Goal: Transaction & Acquisition: Book appointment/travel/reservation

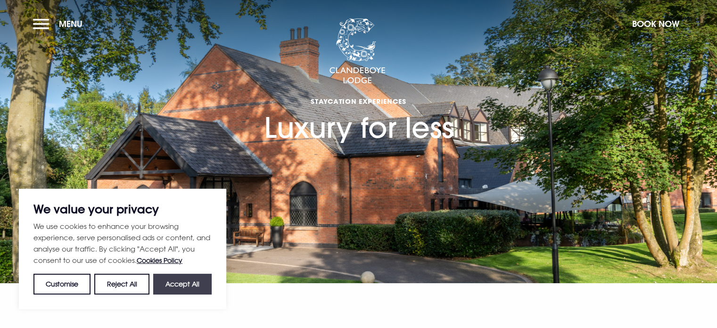
click at [181, 290] on button "Accept All" at bounding box center [182, 284] width 58 height 21
checkbox input "true"
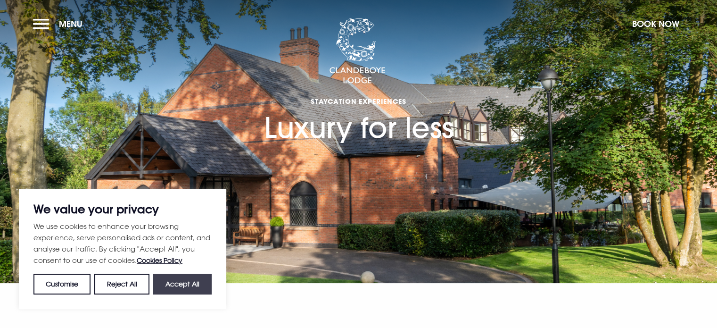
checkbox input "true"
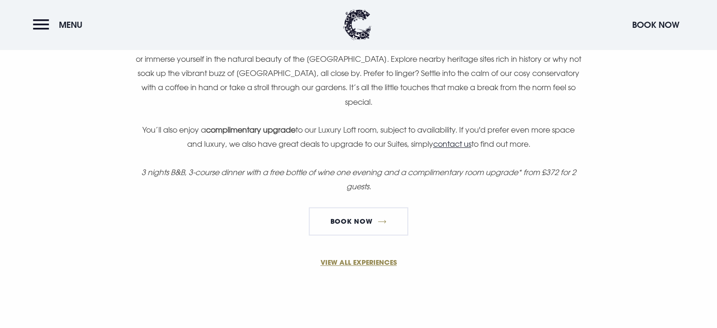
scroll to position [755, 0]
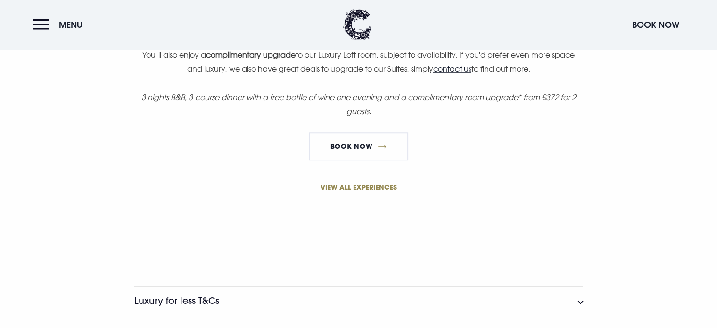
click at [374, 188] on link "VIEW ALL EXPERIENCES" at bounding box center [358, 187] width 449 height 10
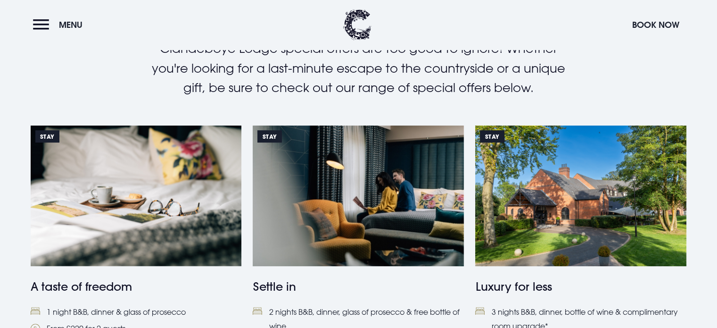
scroll to position [377, 0]
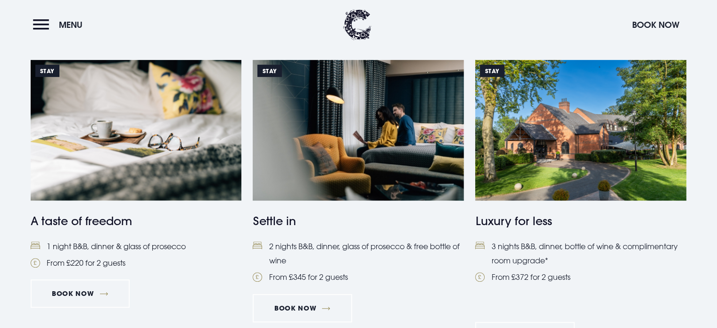
click at [125, 154] on img at bounding box center [136, 130] width 211 height 141
click at [558, 174] on img at bounding box center [580, 130] width 211 height 141
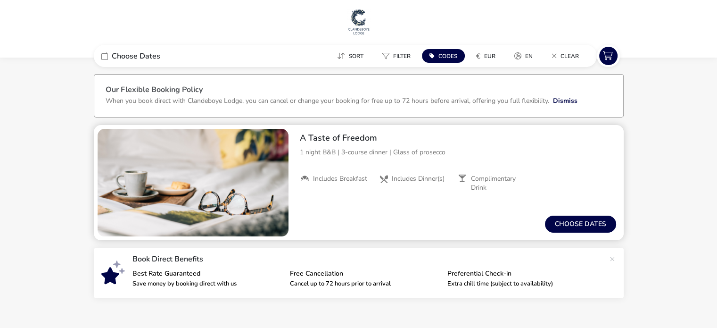
click at [250, 202] on img "1 / 1" at bounding box center [193, 183] width 191 height 108
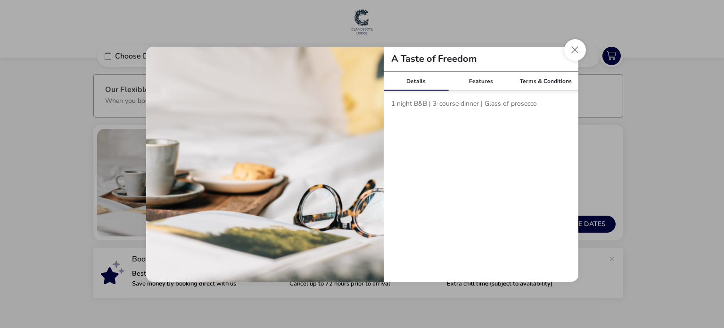
click at [374, 184] on img "tariffDetails" at bounding box center [265, 166] width 238 height 238
click at [479, 78] on link "Features" at bounding box center [481, 81] width 65 height 19
click at [555, 84] on link "Terms & Conditions" at bounding box center [546, 81] width 65 height 19
click at [579, 51] on button "Close modal" at bounding box center [576, 50] width 22 height 22
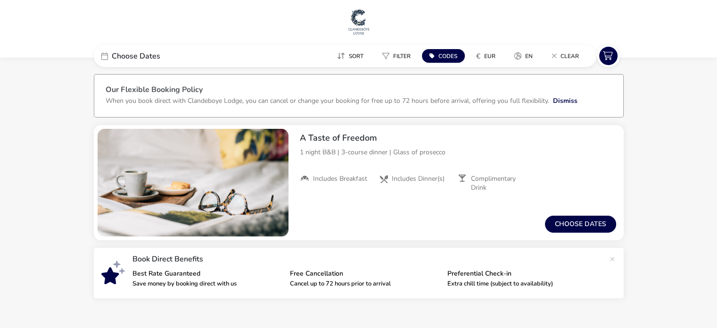
click at [262, 62] on div "Sort Filter Codes € EUR en Clear" at bounding box center [419, 56] width 356 height 22
click at [126, 56] on span "Choose Dates" at bounding box center [136, 56] width 49 height 8
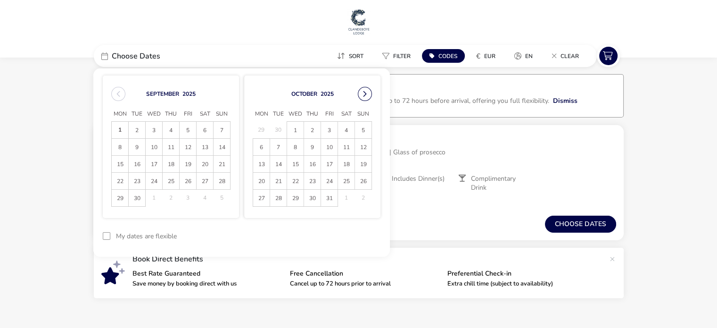
click at [368, 94] on button "Next Month" at bounding box center [365, 94] width 14 height 14
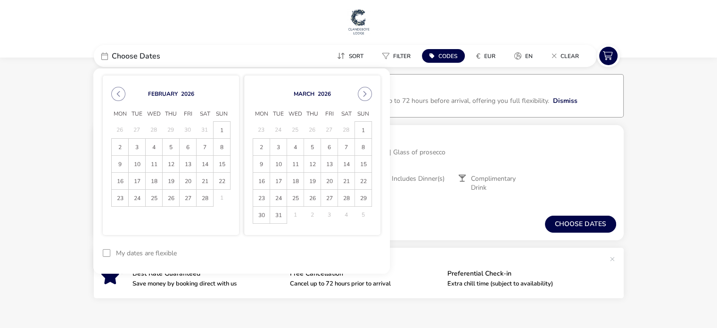
click at [368, 94] on button "Next Month" at bounding box center [365, 94] width 14 height 14
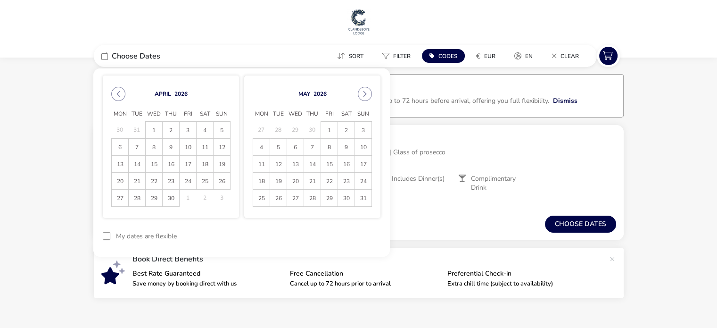
click at [368, 94] on button "Next Month" at bounding box center [365, 94] width 14 height 14
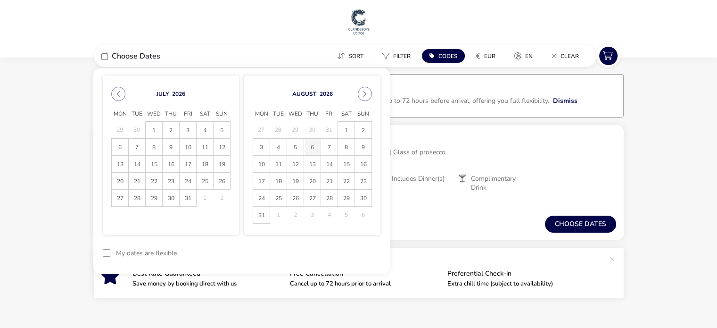
click at [306, 150] on span "6" at bounding box center [312, 147] width 17 height 17
click at [326, 148] on span "7" at bounding box center [329, 147] width 17 height 17
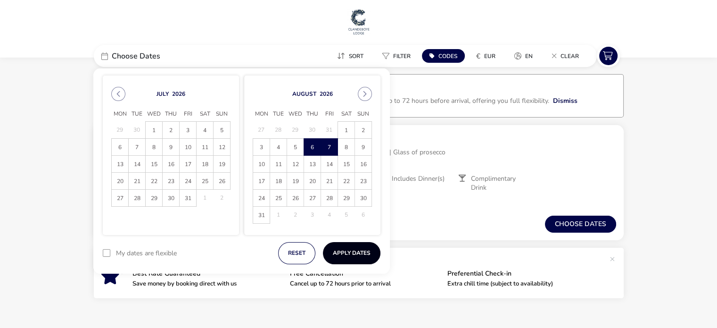
click at [351, 253] on button "Apply Dates" at bounding box center [352, 253] width 58 height 22
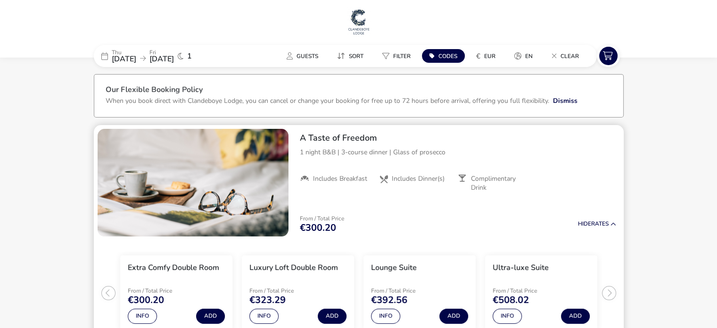
click at [257, 157] on img "1 / 1" at bounding box center [193, 183] width 191 height 108
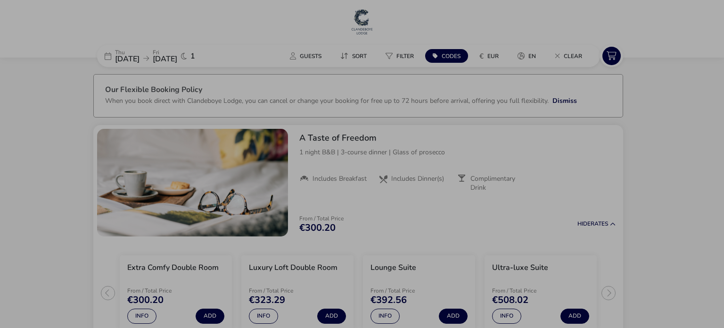
click at [690, 210] on div "A Taste of Freedom Details Features Terms & Conditions 1 night B&B | 3-course d…" at bounding box center [362, 164] width 724 height 328
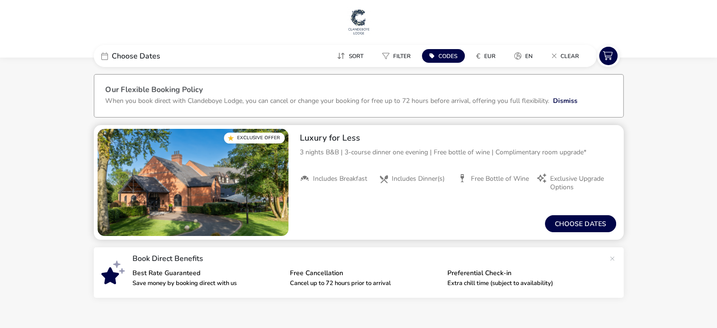
click at [254, 198] on img "1 / 1" at bounding box center [193, 183] width 191 height 108
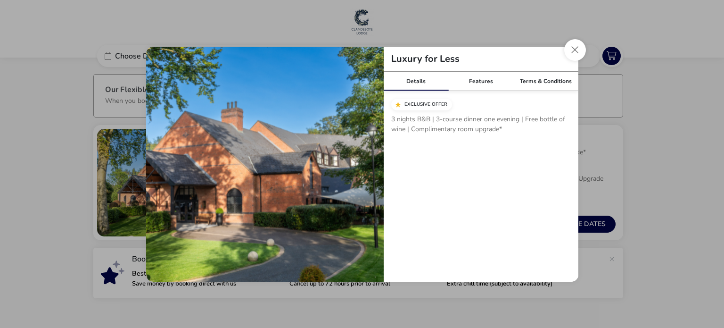
click at [459, 63] on h2 "Luxury for Less" at bounding box center [425, 58] width 83 height 9
click at [567, 56] on button "Close modal" at bounding box center [576, 50] width 22 height 22
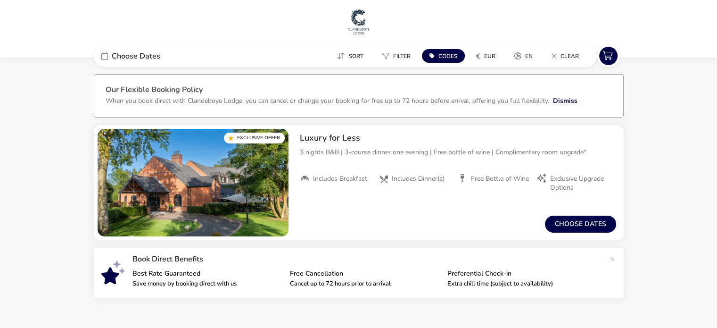
drag, startPoint x: 341, startPoint y: 30, endPoint x: 365, endPoint y: 35, distance: 23.6
click at [365, 35] on h1 at bounding box center [359, 23] width 710 height 30
click at [368, 33] on img at bounding box center [359, 22] width 24 height 28
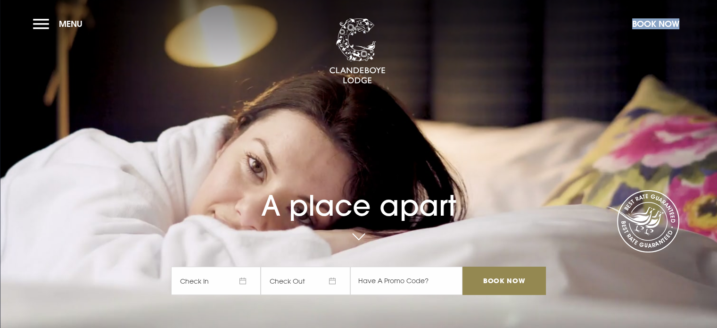
drag, startPoint x: 326, startPoint y: 69, endPoint x: 386, endPoint y: 78, distance: 60.5
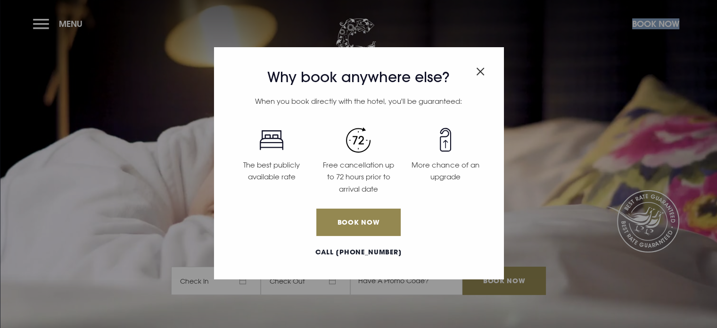
click at [479, 71] on img "Close modal" at bounding box center [480, 71] width 8 height 8
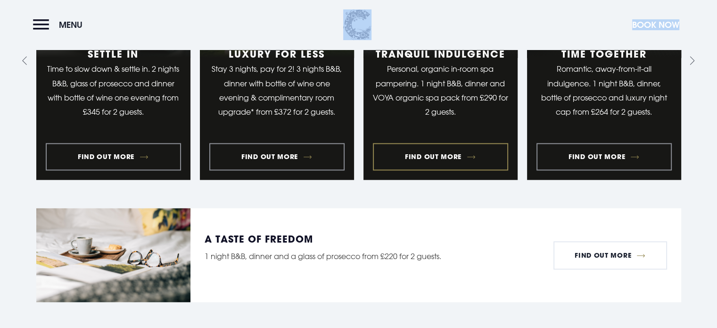
scroll to position [1132, 0]
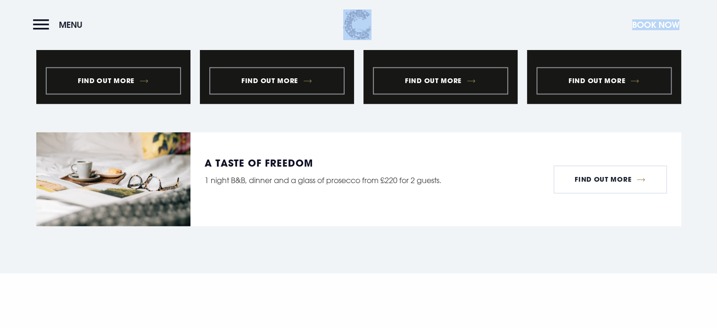
click at [646, 23] on button "Book Now" at bounding box center [656, 25] width 57 height 20
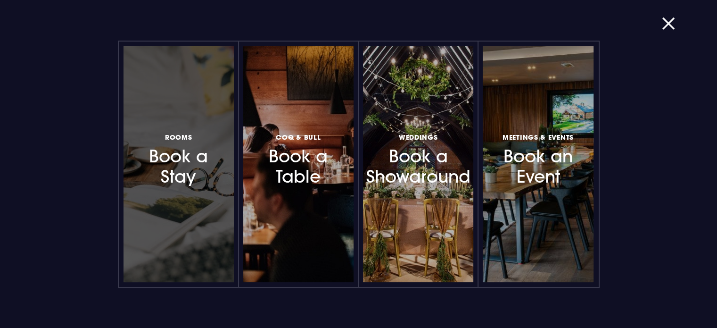
click at [159, 177] on h3 "Rooms Book a Stay" at bounding box center [179, 159] width 82 height 56
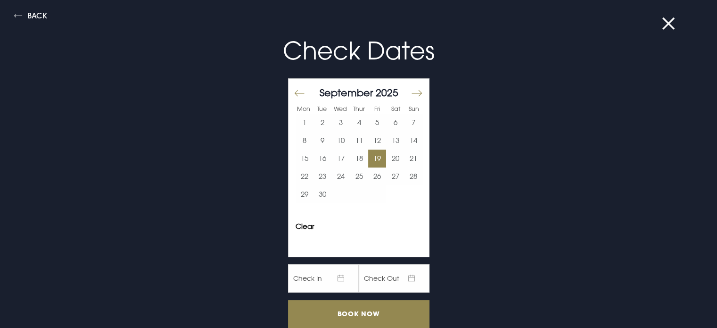
click at [369, 156] on button "19" at bounding box center [377, 159] width 18 height 18
click at [386, 159] on button "20" at bounding box center [395, 159] width 18 height 18
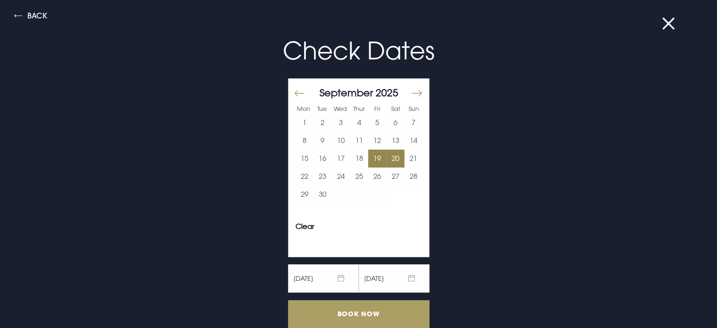
click at [381, 318] on input "Book Now" at bounding box center [359, 314] width 142 height 28
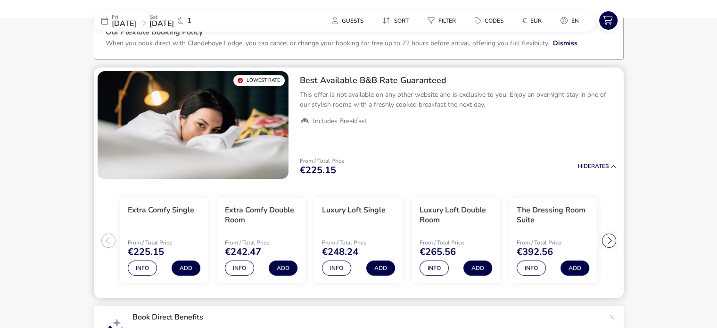
scroll to position [74, 0]
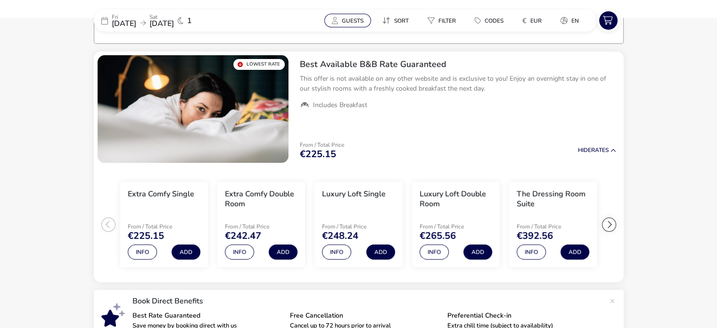
click at [344, 22] on span "Guests" at bounding box center [353, 21] width 22 height 8
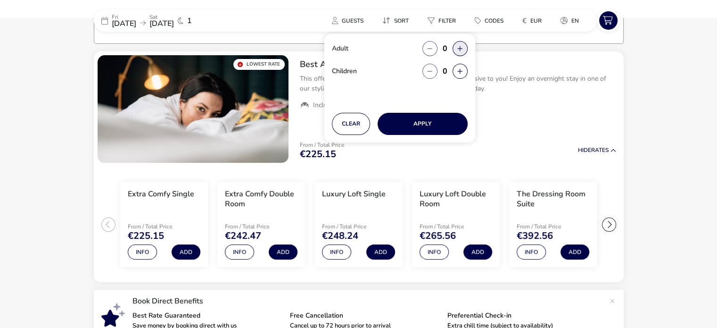
click at [461, 50] on button "button" at bounding box center [460, 48] width 15 height 15
click at [461, 50] on span "button" at bounding box center [461, 50] width 0 height 0
type input "2"
click at [432, 117] on button "Apply" at bounding box center [423, 124] width 90 height 22
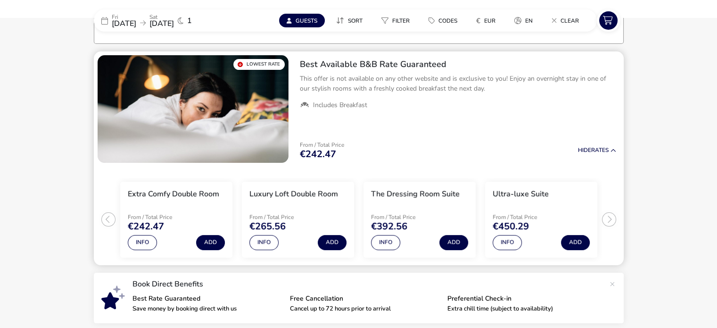
click at [243, 96] on img "1 / 1" at bounding box center [193, 109] width 191 height 108
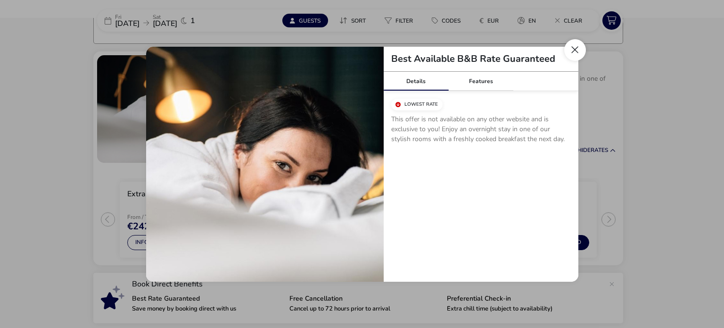
click at [577, 48] on button "Close modal" at bounding box center [576, 50] width 22 height 22
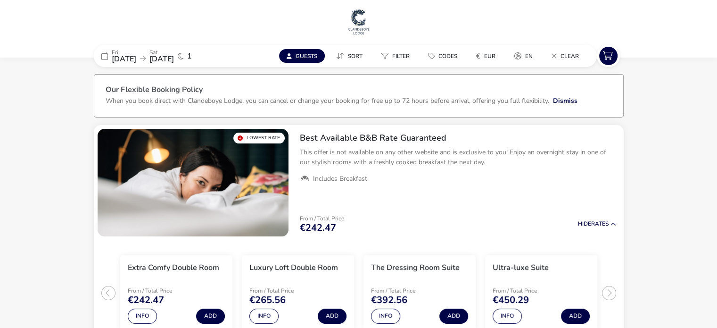
click at [359, 23] on img at bounding box center [359, 22] width 24 height 28
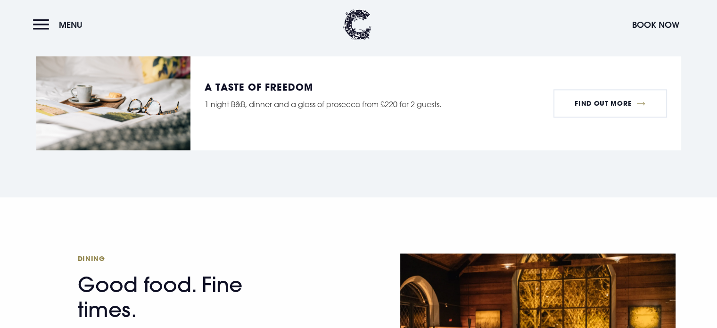
scroll to position [1274, 0]
